Goal: Check status

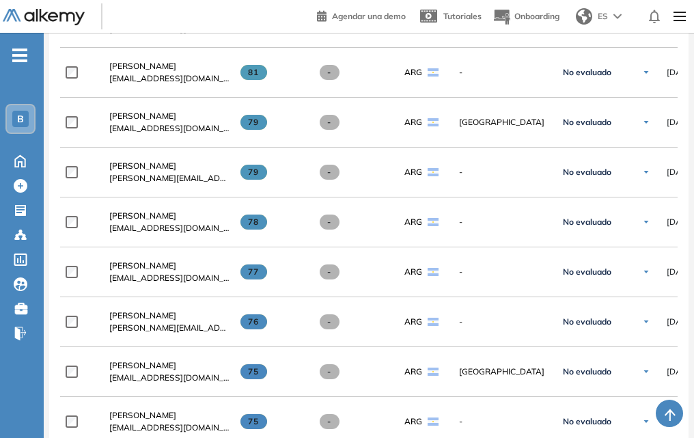
scroll to position [956, 0]
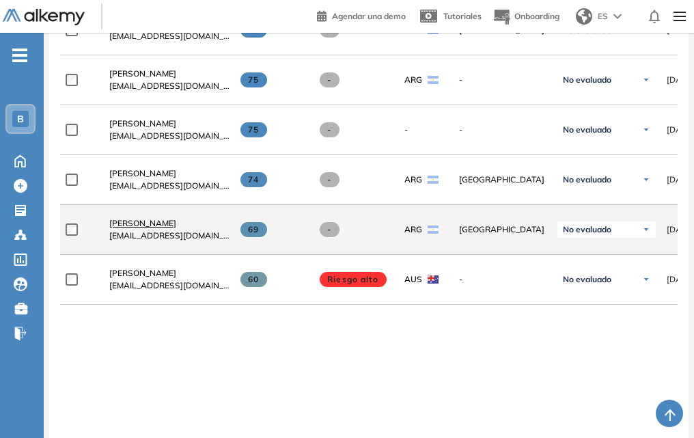
click at [166, 228] on span "[PERSON_NAME]" at bounding box center [142, 223] width 67 height 10
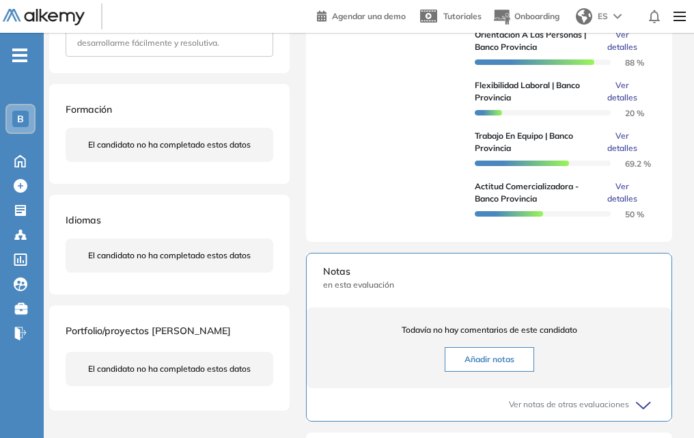
scroll to position [273, 0]
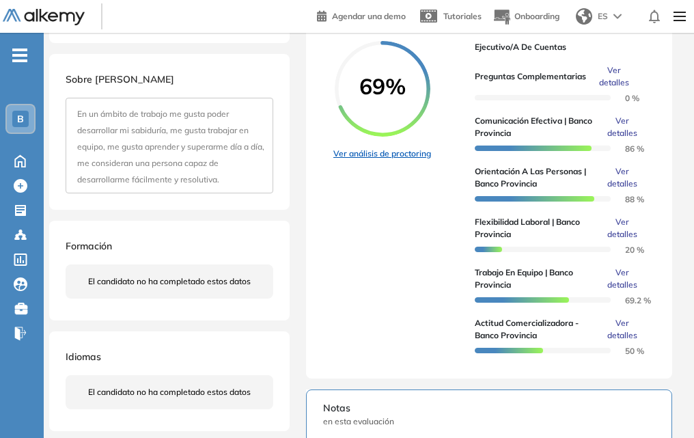
click at [402, 158] on link "Ver análisis de proctoring" at bounding box center [382, 154] width 98 height 12
